Goal: Task Accomplishment & Management: Manage account settings

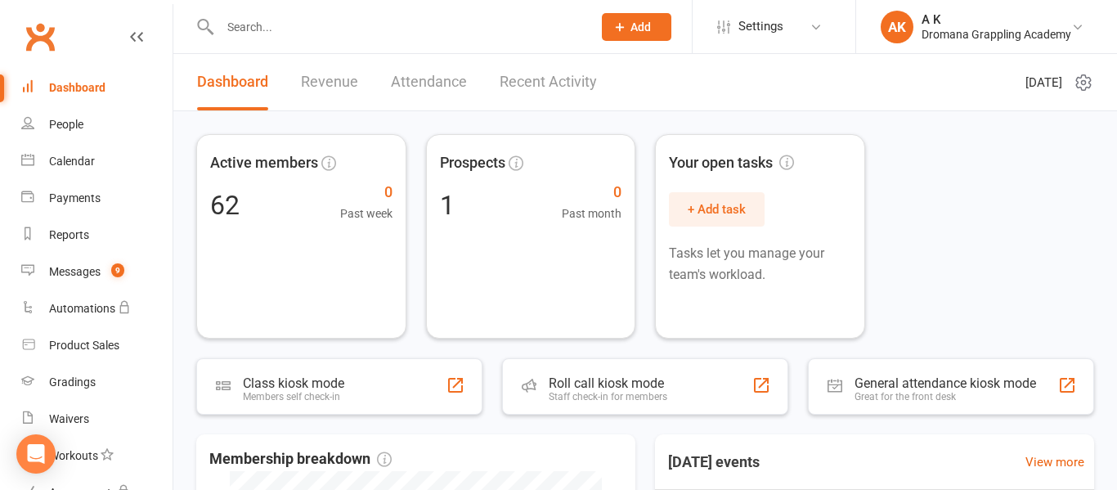
click at [471, 16] on input "text" at bounding box center [398, 27] width 366 height 23
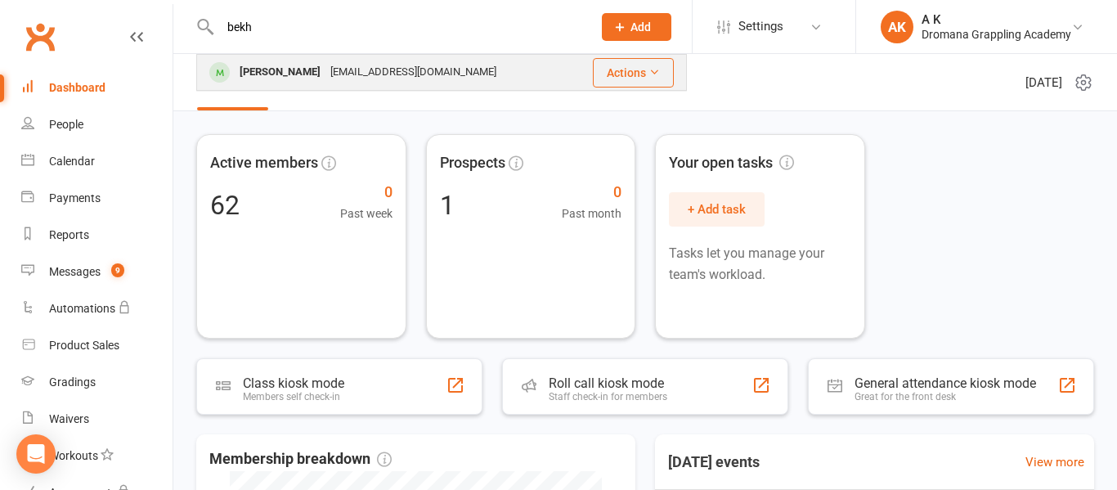
type input "bekh"
click at [354, 65] on div "[EMAIL_ADDRESS][DOMAIN_NAME]" at bounding box center [414, 73] width 176 height 24
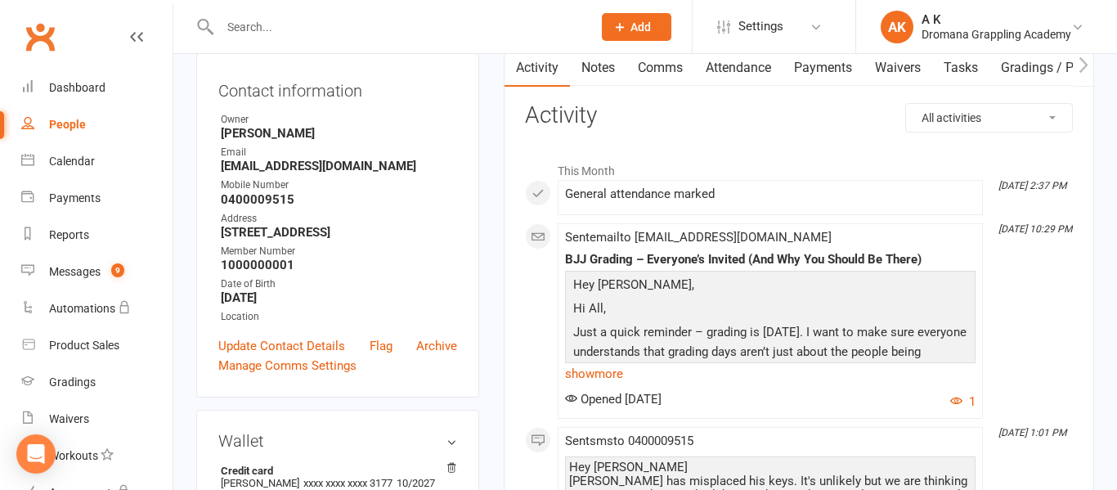
scroll to position [173, 0]
click at [590, 194] on div "General attendance marked" at bounding box center [770, 195] width 411 height 14
click at [565, 188] on span at bounding box center [565, 188] width 0 height 0
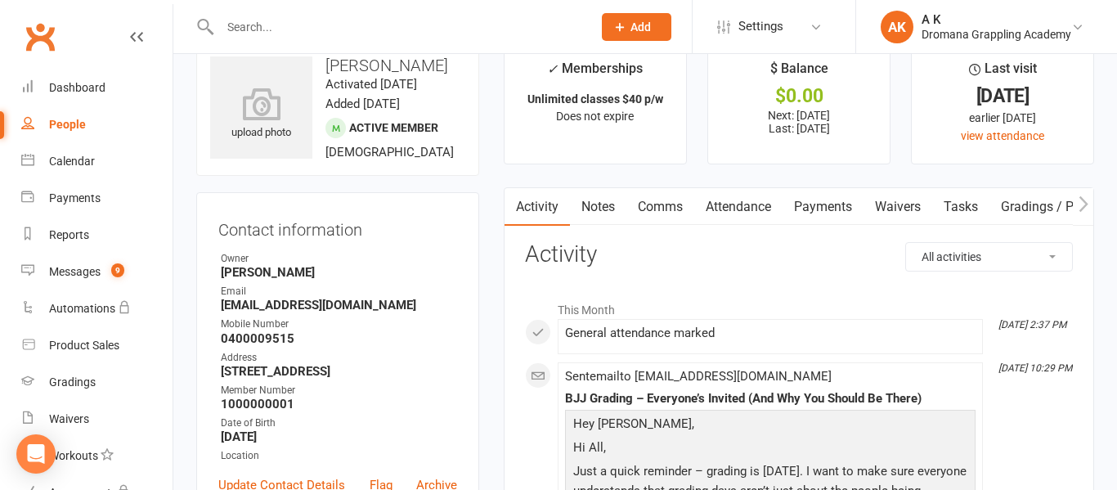
scroll to position [0, 0]
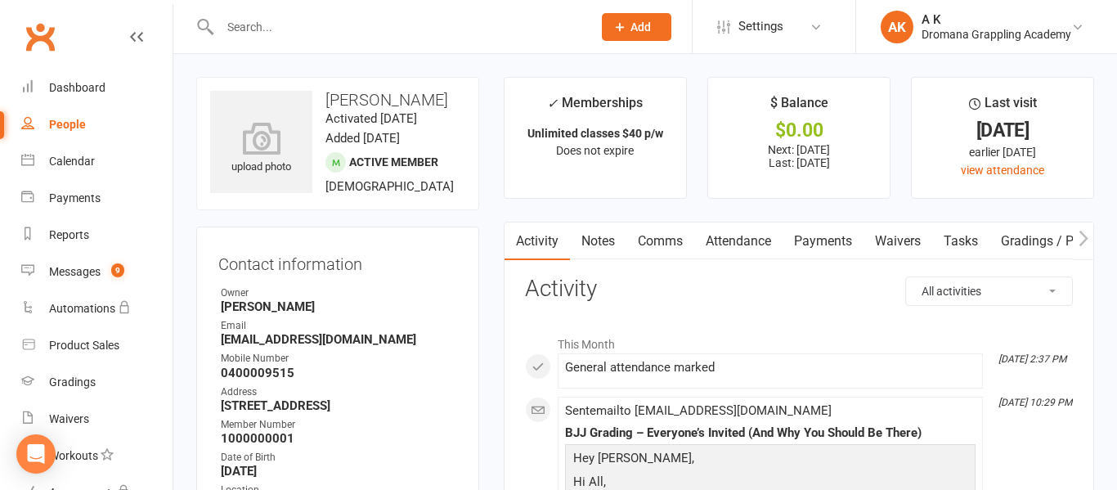
click at [757, 248] on link "Attendance" at bounding box center [738, 241] width 88 height 38
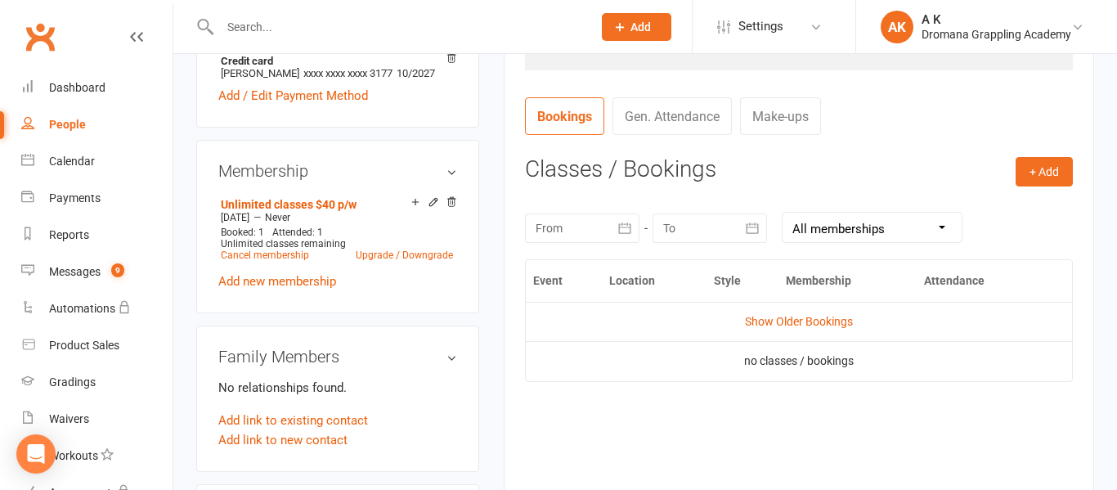
scroll to position [591, 0]
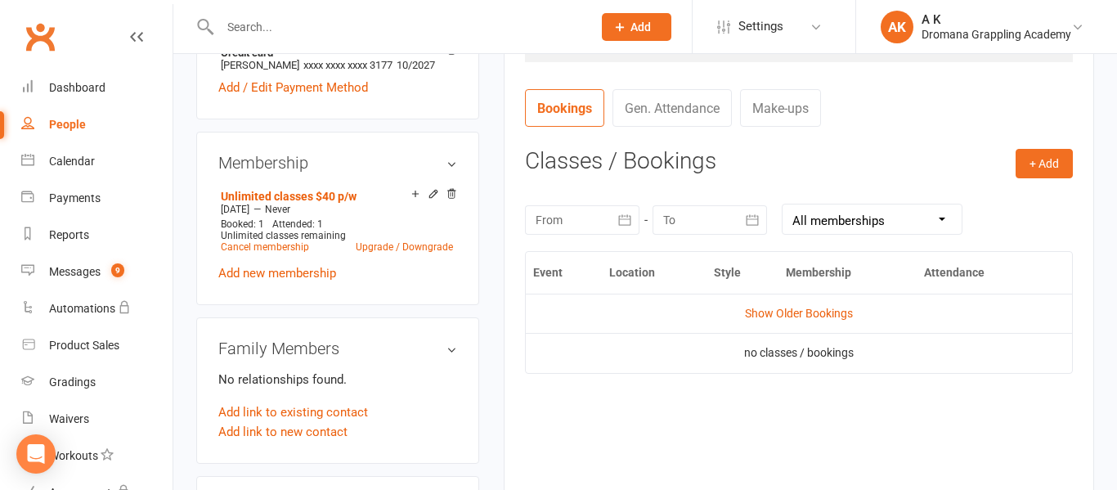
click at [679, 120] on link "Gen. Attendance" at bounding box center [672, 108] width 119 height 38
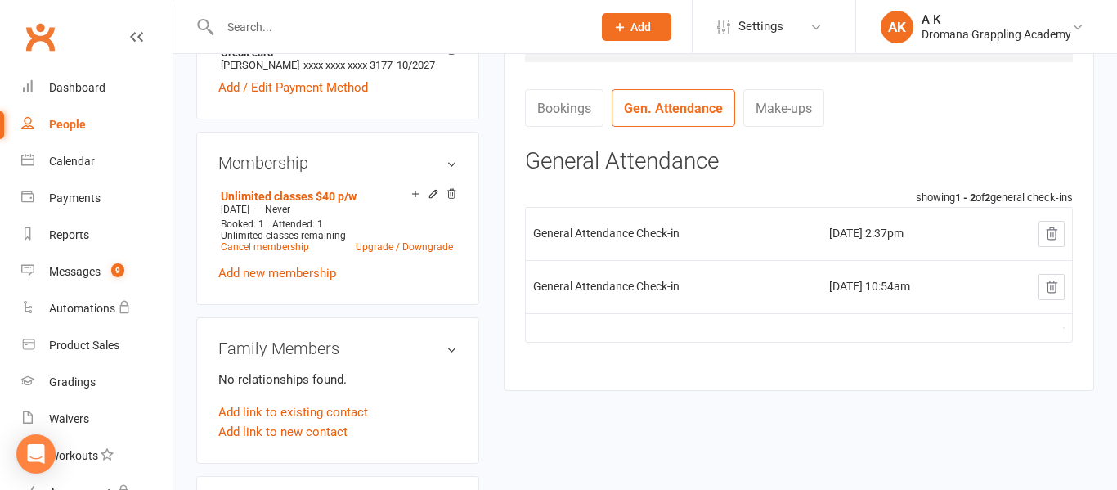
click at [1044, 285] on icon at bounding box center [1051, 287] width 15 height 15
click at [1048, 238] on icon at bounding box center [1052, 232] width 11 height 11
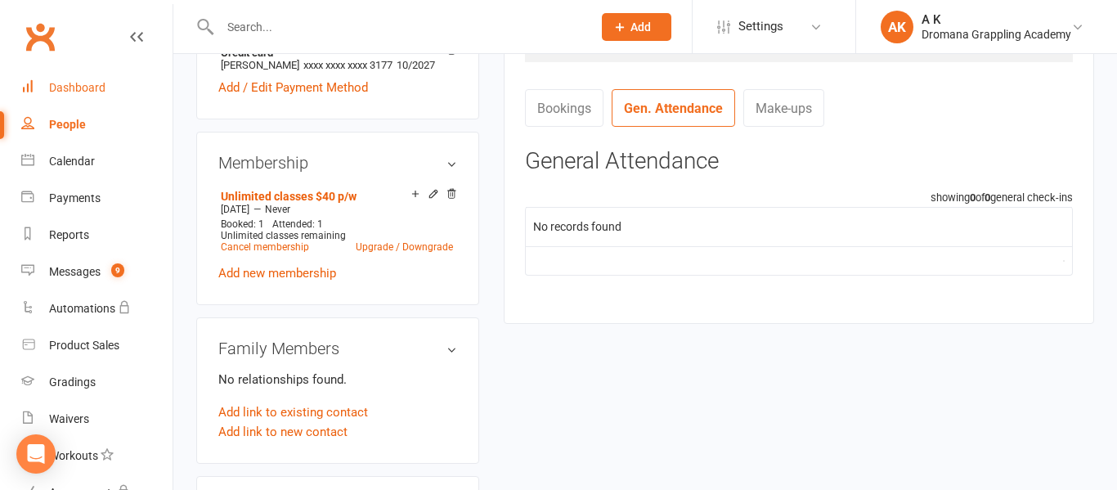
click at [126, 79] on link "Dashboard" at bounding box center [96, 88] width 151 height 37
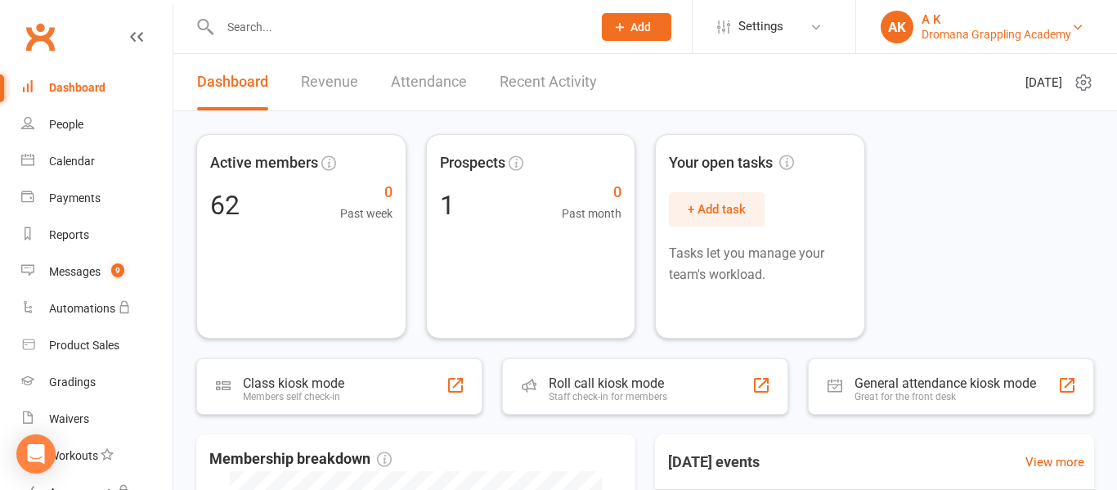
click at [912, 22] on div "AK" at bounding box center [897, 27] width 33 height 33
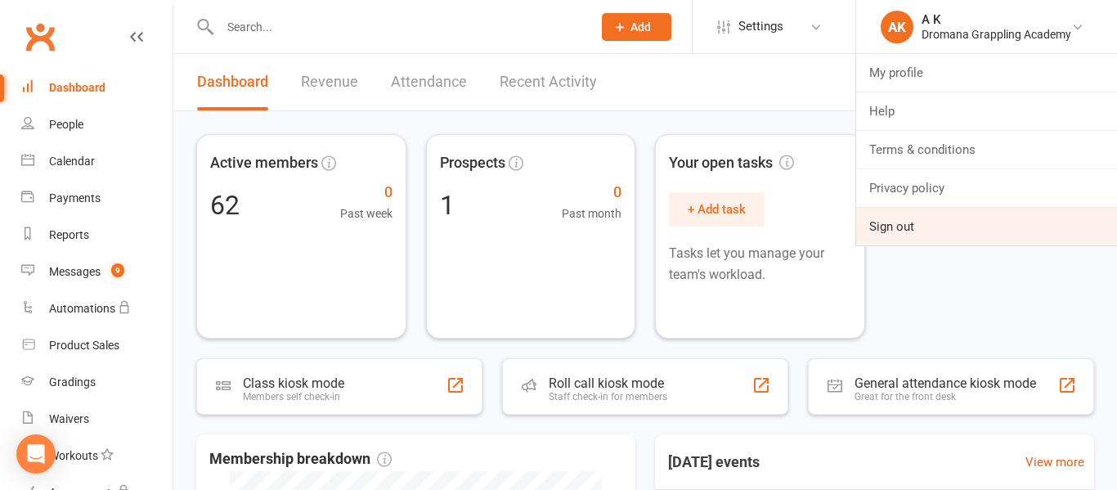
click at [905, 227] on link "Sign out" at bounding box center [986, 227] width 261 height 38
